Goal: Task Accomplishment & Management: Use online tool/utility

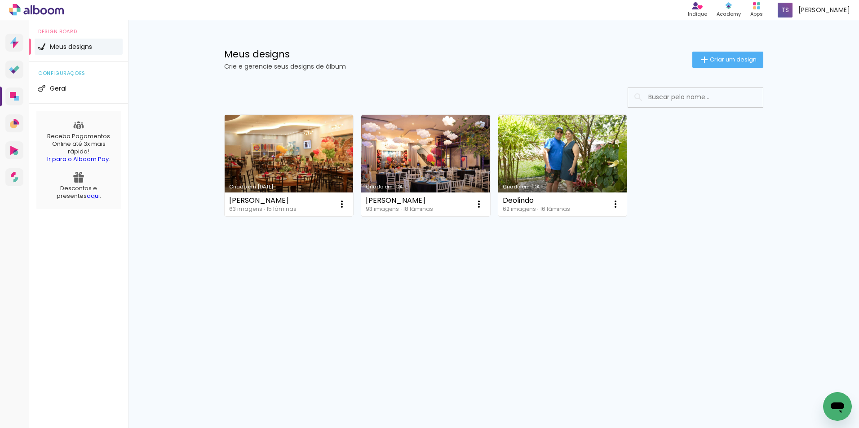
click at [269, 164] on link "Criado em [DATE]" at bounding box center [289, 165] width 129 height 101
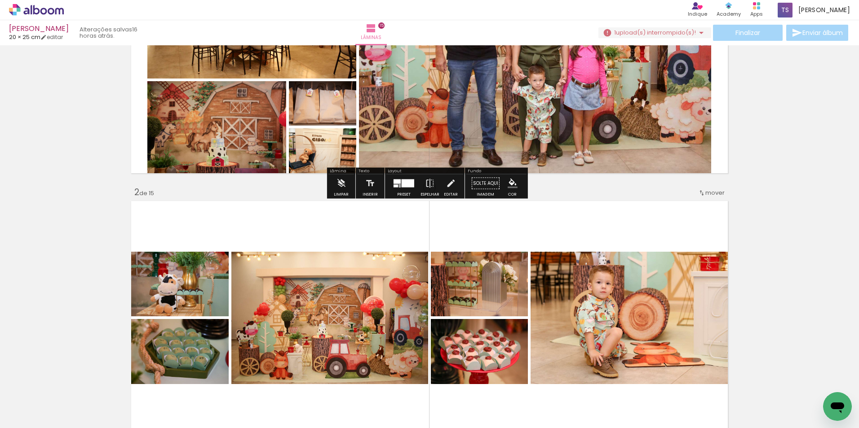
scroll to position [269, 0]
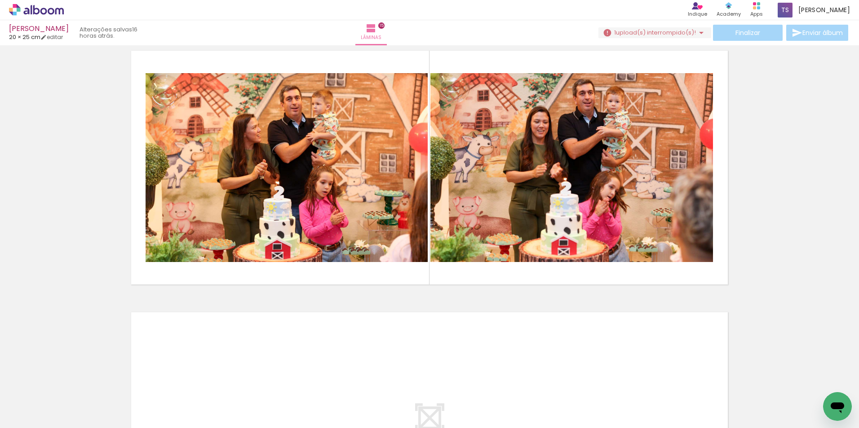
scroll to position [3628, 0]
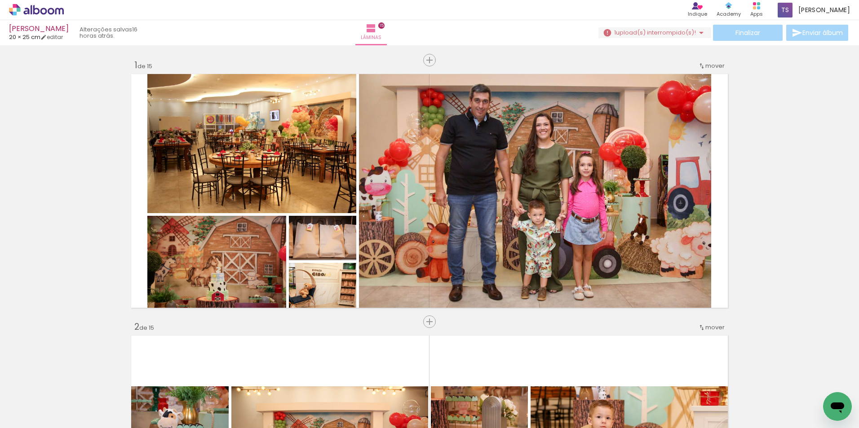
scroll to position [3628, 0]
